Goal: Check status: Check status

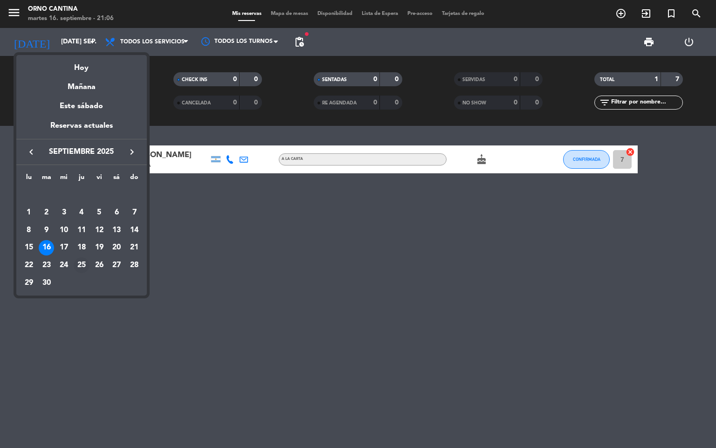
click at [84, 262] on div "25" at bounding box center [82, 265] width 16 height 16
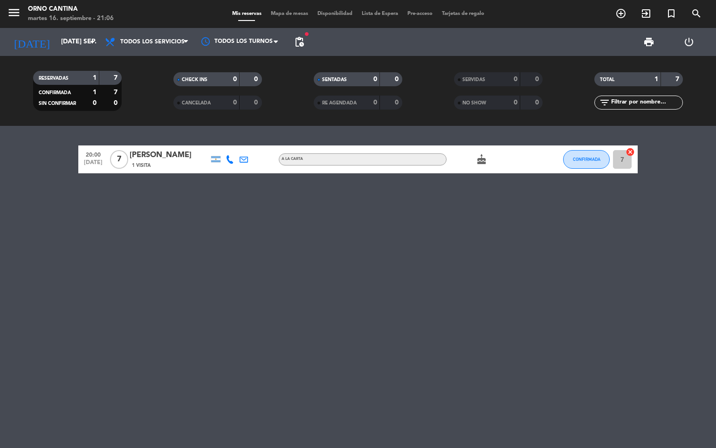
type input "[DEMOGRAPHIC_DATA] [DATE]"
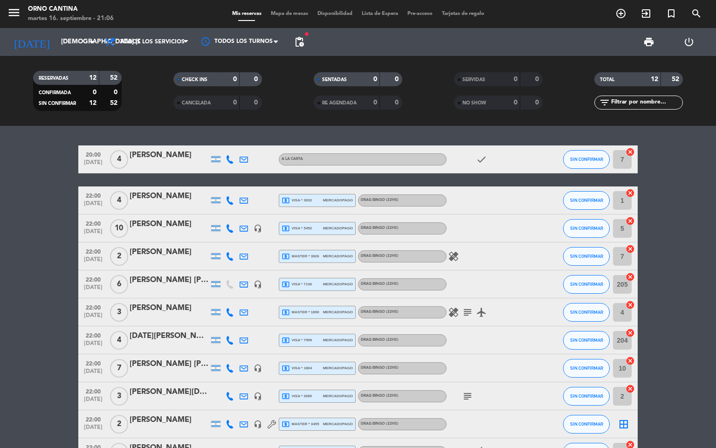
click at [508, 392] on div "subject" at bounding box center [489, 396] width 84 height 28
click at [457, 303] on div "healing subject airplanemode_active" at bounding box center [489, 312] width 84 height 28
click at [464, 310] on icon "subject" at bounding box center [467, 312] width 11 height 11
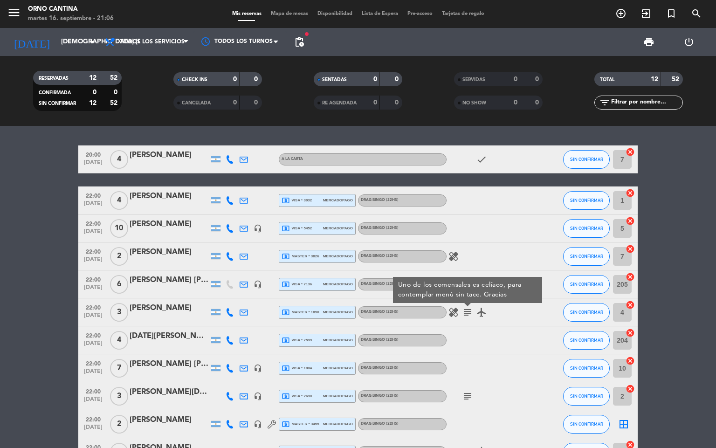
click at [462, 389] on div "subject" at bounding box center [489, 396] width 84 height 28
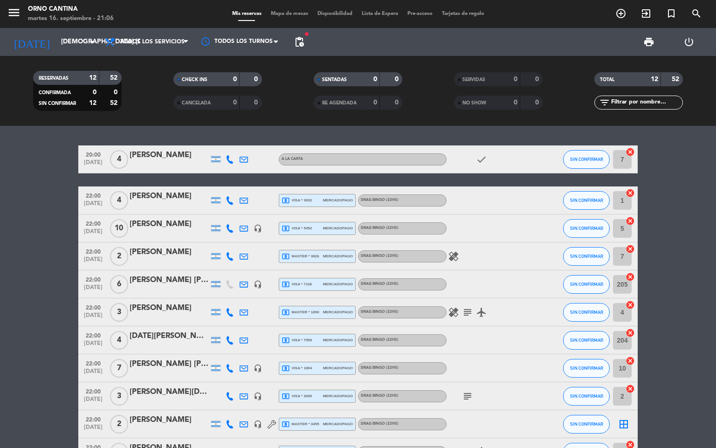
click at [473, 391] on span "subject" at bounding box center [468, 396] width 14 height 11
click at [475, 392] on div "subject" at bounding box center [489, 396] width 84 height 28
click at [470, 391] on icon "subject" at bounding box center [467, 396] width 11 height 11
click at [519, 397] on div "subject SERAN 4 PERSONAS" at bounding box center [489, 396] width 84 height 28
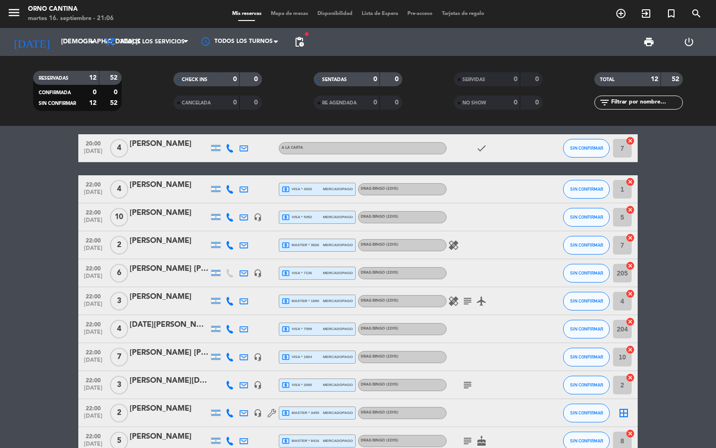
scroll to position [39, 0]
